Goal: Transaction & Acquisition: Purchase product/service

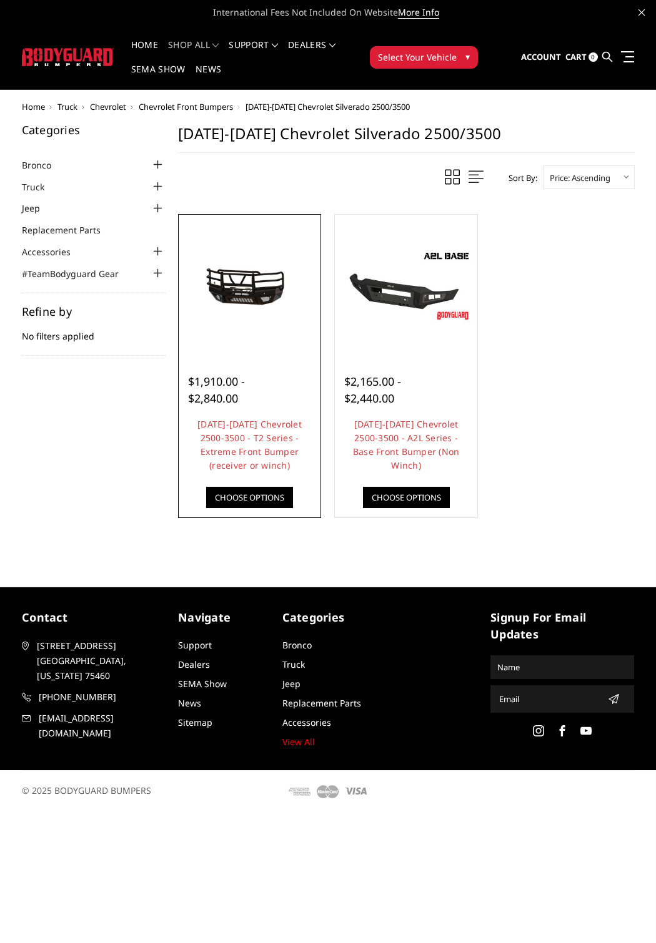
click at [246, 333] on div at bounding box center [250, 286] width 136 height 136
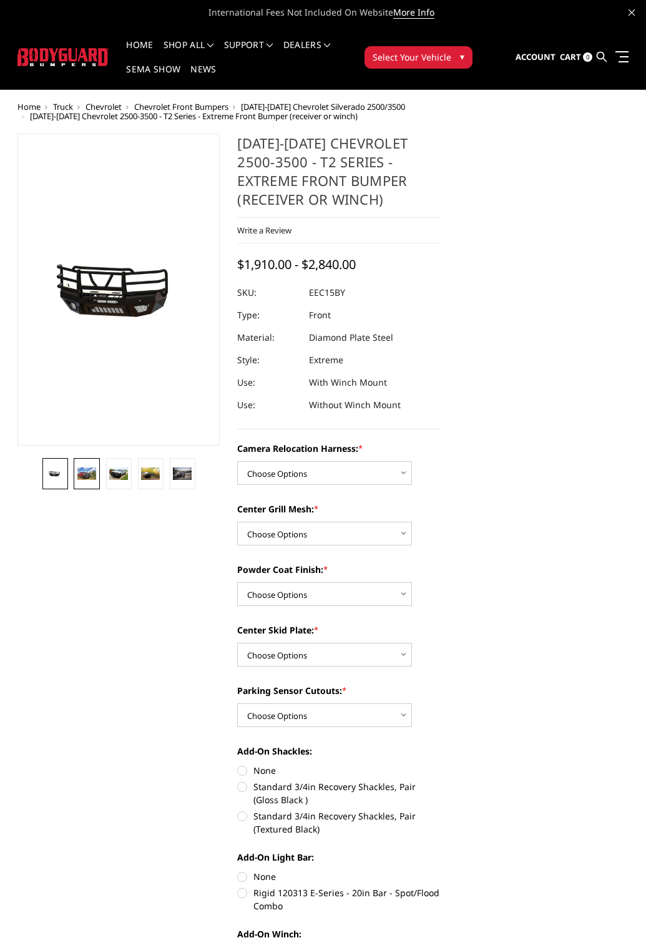
click at [86, 478] on img at bounding box center [86, 474] width 18 height 12
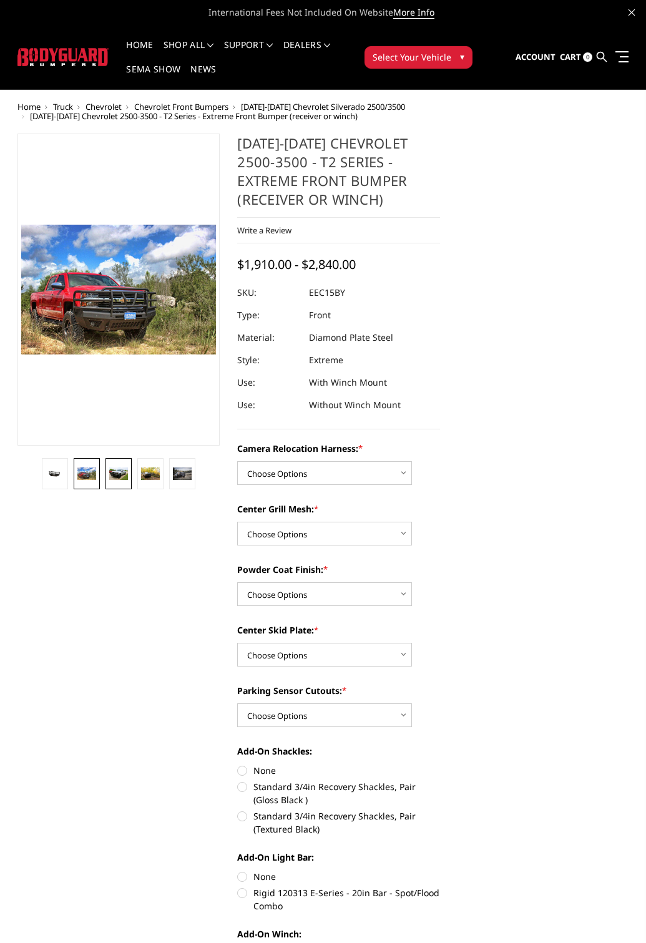
click at [124, 476] on img at bounding box center [118, 474] width 18 height 13
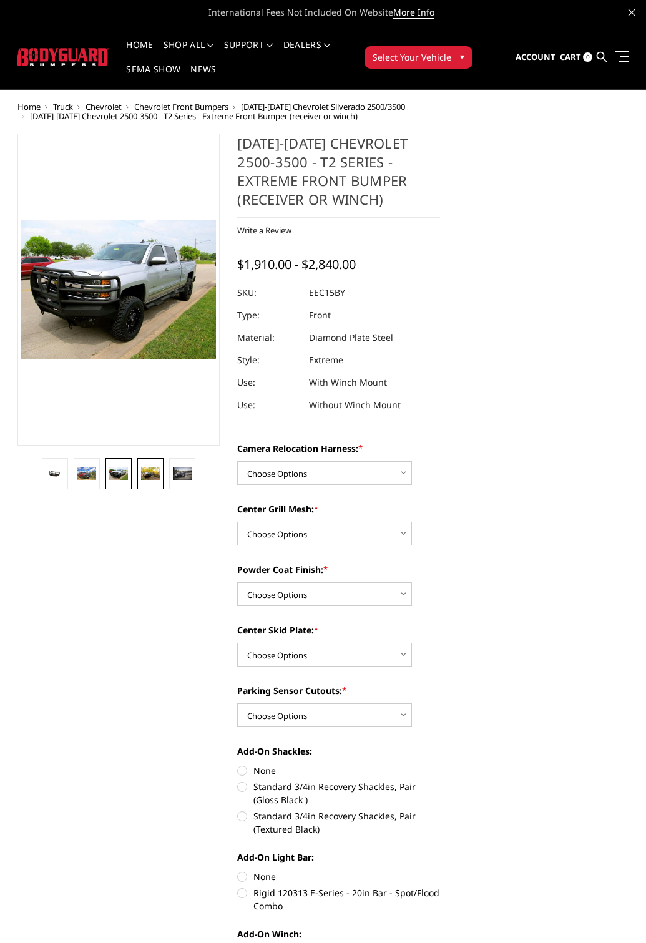
click at [144, 469] on img at bounding box center [150, 474] width 18 height 12
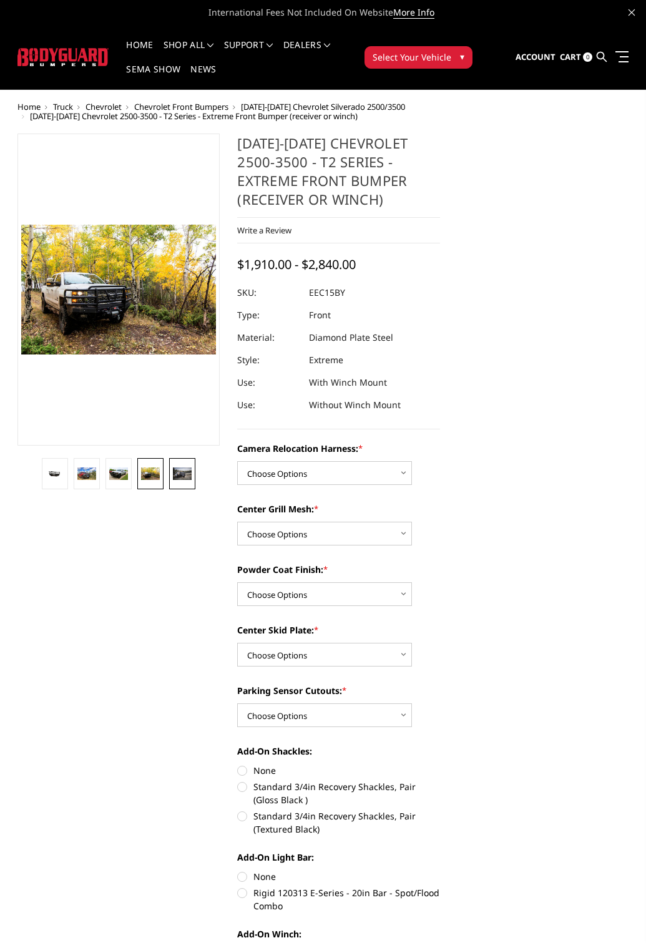
click at [174, 474] on img at bounding box center [182, 474] width 18 height 12
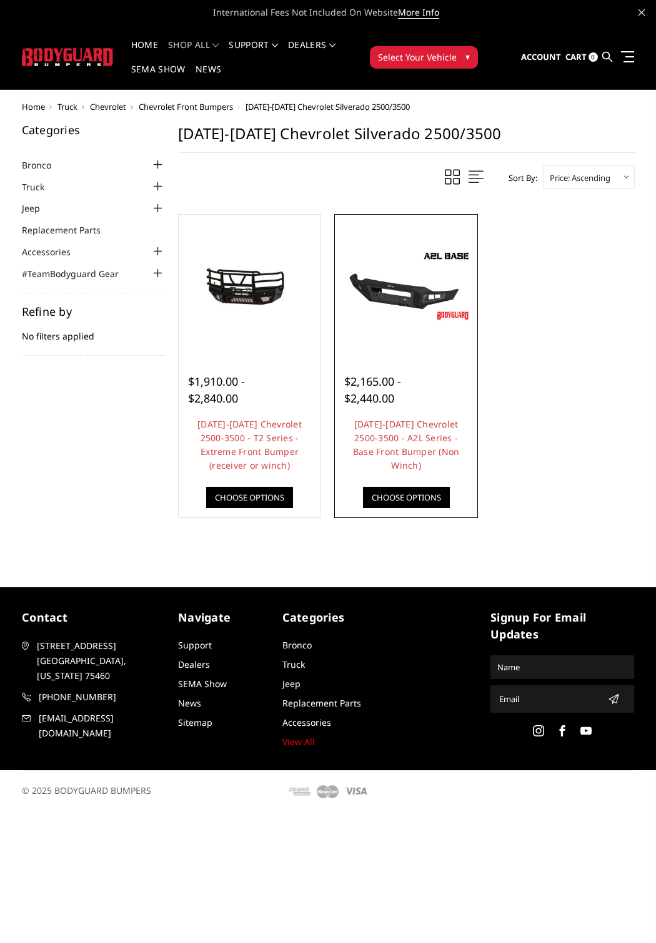
click at [413, 318] on img at bounding box center [406, 286] width 136 height 76
